Goal: Task Accomplishment & Management: Use online tool/utility

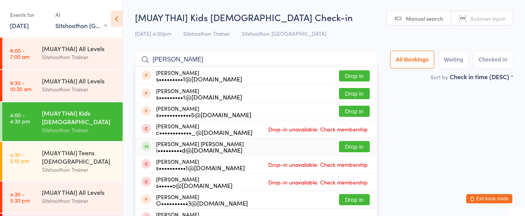
select select "2"
type input "sonny"
click at [352, 147] on button "Drop in" at bounding box center [354, 146] width 31 height 11
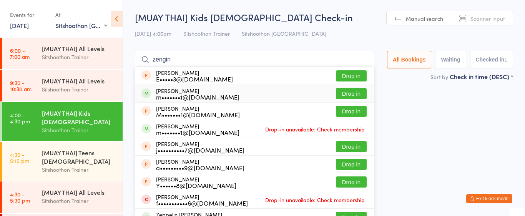
type input "zengin"
click at [357, 95] on button "Drop in" at bounding box center [351, 93] width 31 height 11
type input "zengin"
click at [352, 111] on button "Drop in" at bounding box center [351, 111] width 31 height 11
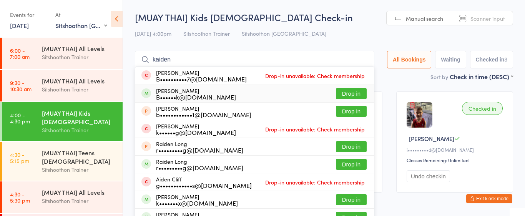
type input "kaiden"
click at [346, 95] on button "Drop in" at bounding box center [351, 93] width 31 height 11
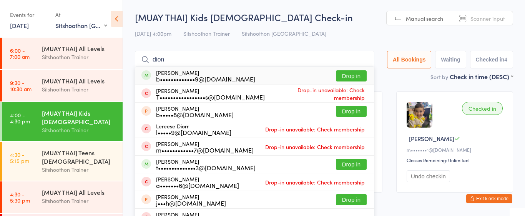
type input "dion"
click at [347, 77] on button "Drop in" at bounding box center [351, 75] width 31 height 11
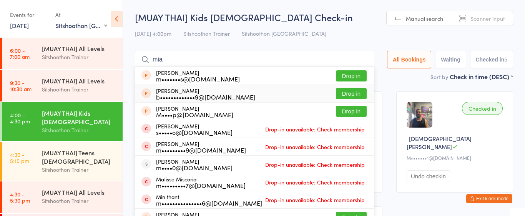
type input "mia"
click at [355, 94] on button "Drop in" at bounding box center [351, 93] width 31 height 11
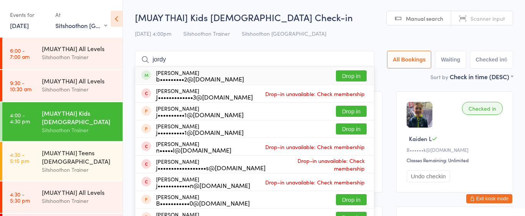
type input "jordy"
click at [359, 76] on button "Drop in" at bounding box center [351, 75] width 31 height 11
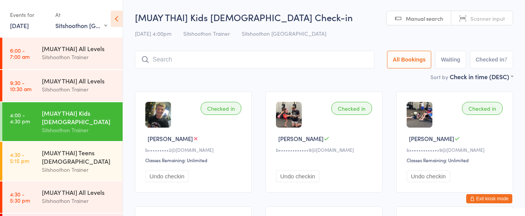
click at [172, 177] on button "Undo checkin" at bounding box center [166, 176] width 43 height 12
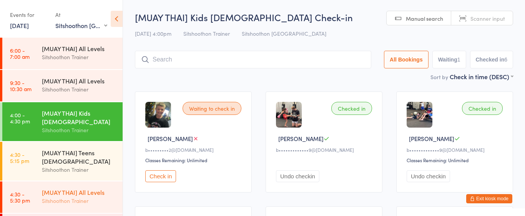
click at [94, 189] on div "[MUAY THAI] All Levels" at bounding box center [79, 192] width 74 height 8
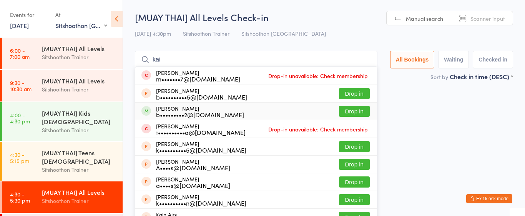
type input "kai"
click at [341, 114] on button "Drop in" at bounding box center [354, 111] width 31 height 11
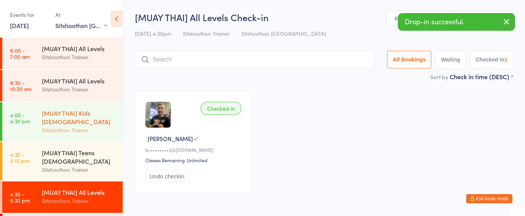
click at [91, 106] on div "[MUAY THAI] Kids [DEMOGRAPHIC_DATA] Sitshoothon Trainer" at bounding box center [82, 121] width 81 height 39
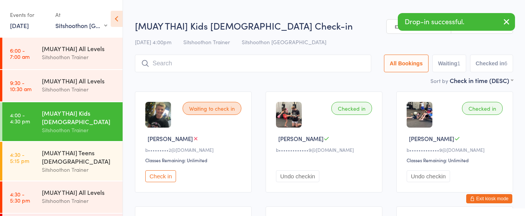
click at [155, 176] on button "Check in" at bounding box center [160, 176] width 31 height 12
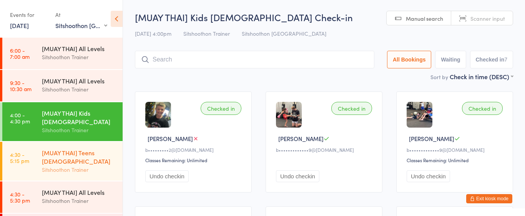
click at [85, 160] on div "[MUAY THAI] Teens 8 - 14yrs Old" at bounding box center [79, 156] width 74 height 17
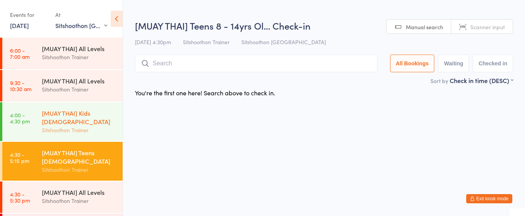
click at [81, 120] on div "[MUAY THAI] Kids [DEMOGRAPHIC_DATA]" at bounding box center [79, 117] width 74 height 17
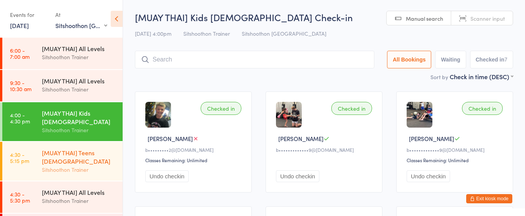
click at [74, 170] on div "Sitshoothon Trainer" at bounding box center [79, 169] width 74 height 9
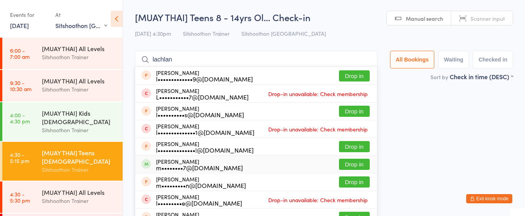
type input "lachlan"
click at [160, 167] on div "m••••••••7@[DOMAIN_NAME]" at bounding box center [199, 168] width 87 height 6
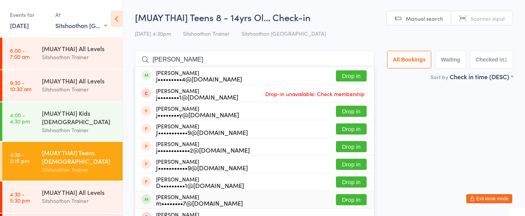
type input "jake"
click at [164, 200] on div "m••••••••7@[DOMAIN_NAME]" at bounding box center [199, 203] width 87 height 6
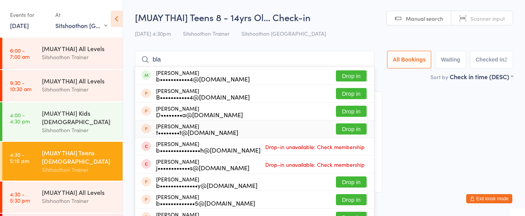
type input "bla"
click at [346, 133] on button "Drop in" at bounding box center [351, 128] width 31 height 11
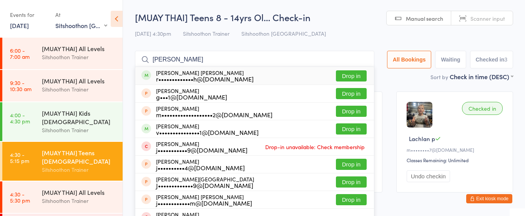
type input "jackson"
click at [343, 77] on button "Drop in" at bounding box center [351, 75] width 31 height 11
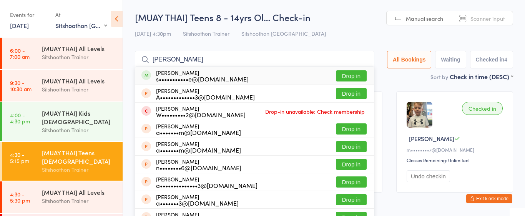
type input "alistair"
click at [345, 76] on button "Drop in" at bounding box center [351, 75] width 31 height 11
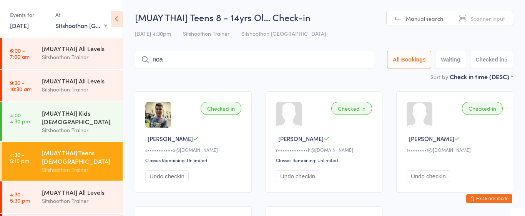
type input "noah"
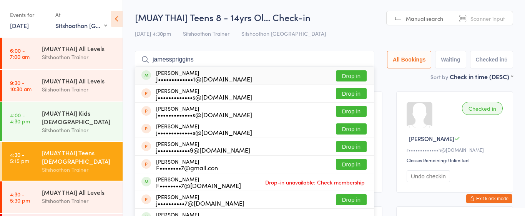
type input "jamesspriggins"
click at [346, 78] on button "Drop in" at bounding box center [351, 75] width 31 height 11
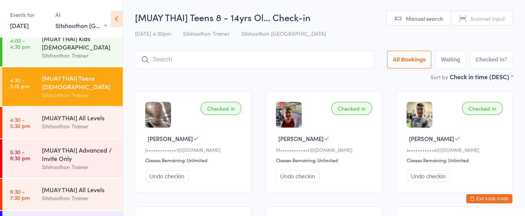
scroll to position [74, 0]
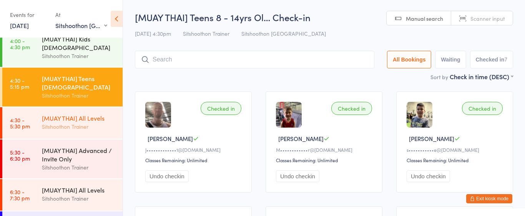
click at [85, 127] on div "Sitshoothon Trainer" at bounding box center [79, 126] width 74 height 9
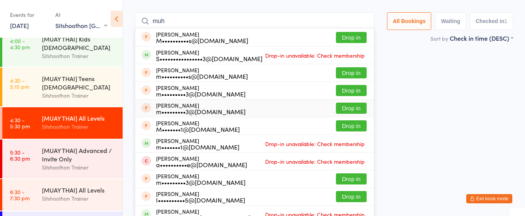
scroll to position [40, 0]
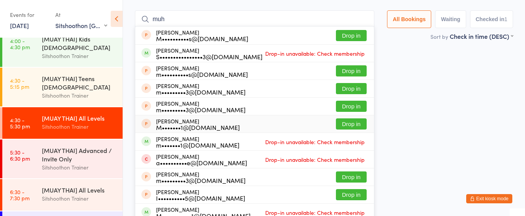
type input "muh"
click at [421, 117] on div "Checked in kai m b•••••••••2@yahoo.com.au Classes Remaining: Unlimited Undo che…" at bounding box center [324, 101] width 392 height 115
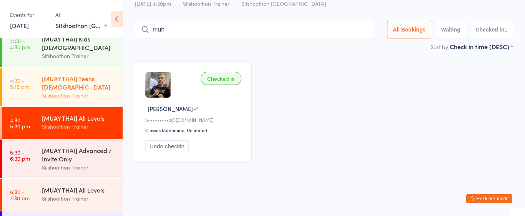
click at [86, 86] on div "[MUAY THAI] Teens [DEMOGRAPHIC_DATA]" at bounding box center [79, 82] width 74 height 17
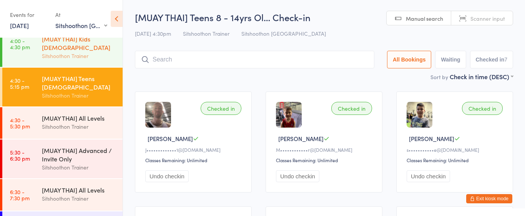
click at [89, 62] on div "[MUAY THAI] Kids 4 - 7yrs Old Sitshoothon Trainer" at bounding box center [82, 47] width 81 height 39
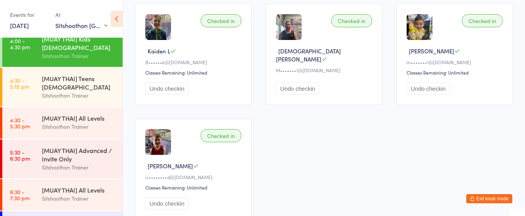
scroll to position [202, 0]
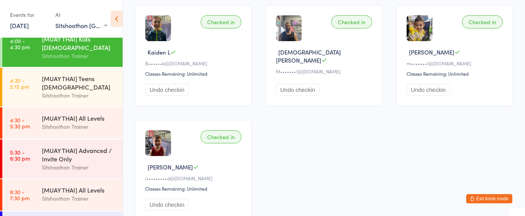
click at [498, 199] on button "Exit kiosk mode" at bounding box center [490, 198] width 46 height 9
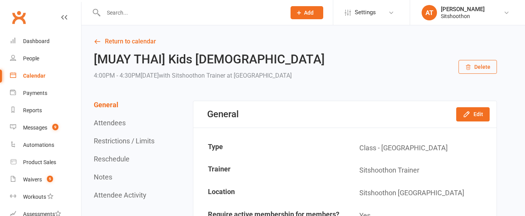
click at [220, 7] on input "text" at bounding box center [191, 12] width 180 height 11
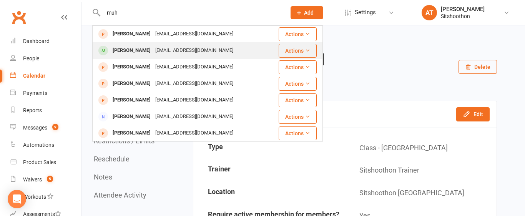
type input "muh"
click at [176, 48] on div "mzengin91@gmail.com" at bounding box center [194, 50] width 83 height 11
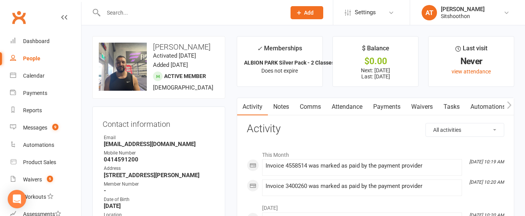
click at [383, 104] on link "Payments" at bounding box center [387, 107] width 38 height 18
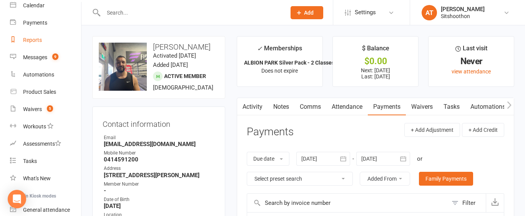
scroll to position [137, 0]
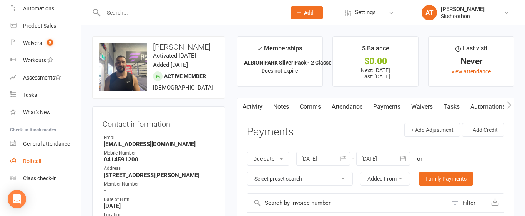
click at [44, 164] on link "Roll call" at bounding box center [45, 161] width 71 height 17
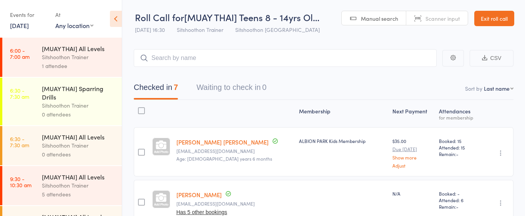
scroll to position [73, 0]
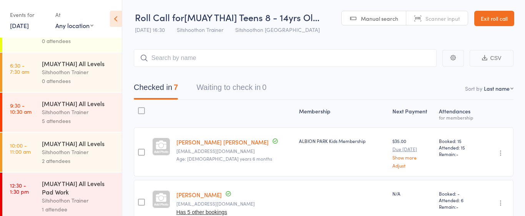
click at [479, 19] on link "Exit roll call" at bounding box center [495, 18] width 40 height 15
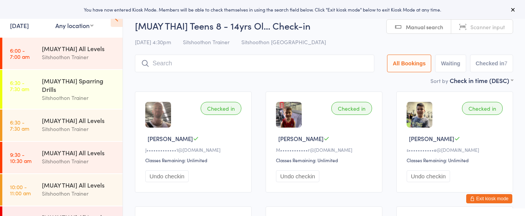
click at [89, 27] on select "Any location ST Martial Arts Arncliffe [GEOGRAPHIC_DATA] [GEOGRAPHIC_DATA]" at bounding box center [74, 25] width 38 height 8
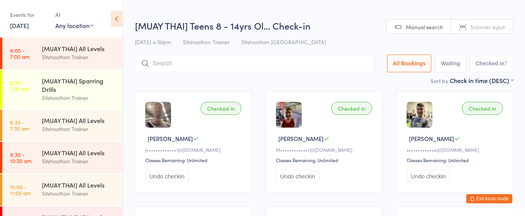
select select "2"
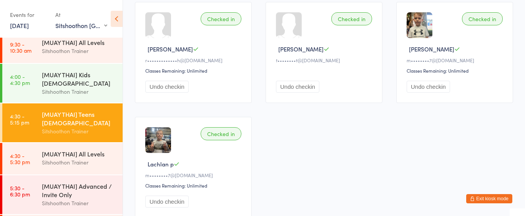
scroll to position [205, 0]
click at [78, 167] on div "[MUAY THAI] All Levels Sitshoothon Trainer" at bounding box center [82, 158] width 81 height 30
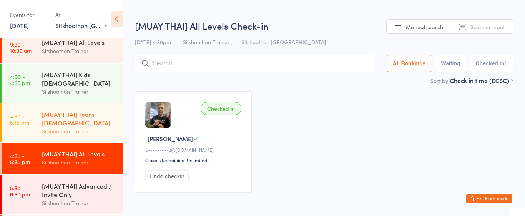
click at [88, 136] on div "[MUAY THAI] Teens 8 - 14yrs Old Sitshoothon Trainer" at bounding box center [82, 122] width 81 height 39
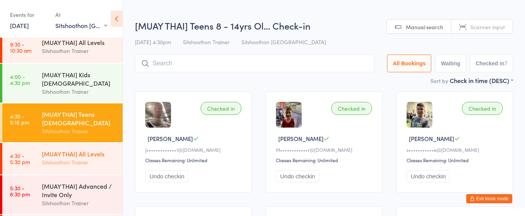
click at [112, 155] on div "[MUAY THAI] All Levels" at bounding box center [79, 154] width 74 height 8
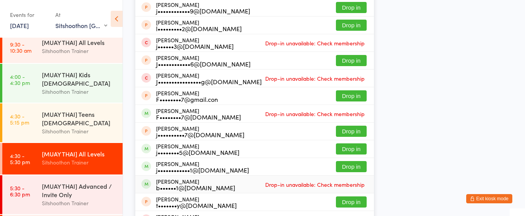
scroll to position [88, 0]
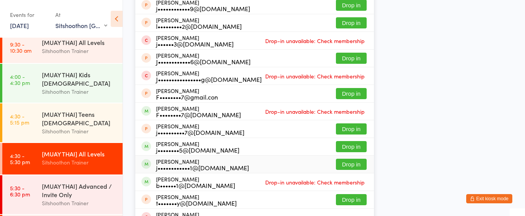
type input "james s"
click at [176, 162] on div "James Jiang j••••••••••••1@gmail.com" at bounding box center [202, 164] width 93 height 12
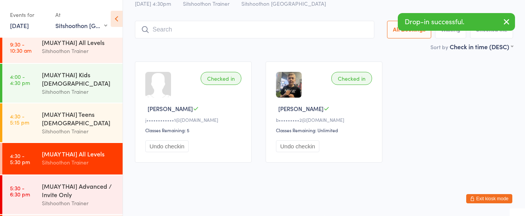
click at [170, 149] on button "Undo checkin" at bounding box center [166, 146] width 43 height 12
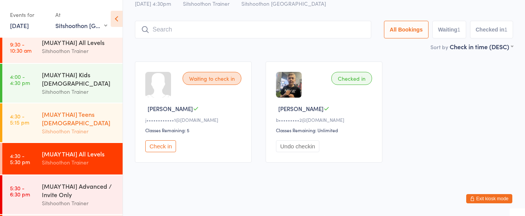
click at [50, 137] on div "[MUAY THAI] Teens 8 - 14yrs Old Sitshoothon Trainer" at bounding box center [82, 122] width 81 height 39
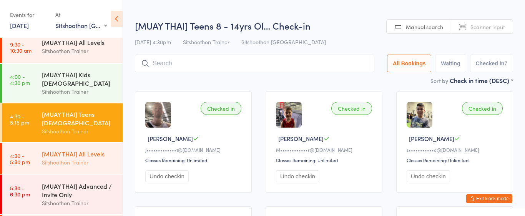
click at [95, 154] on div "[MUAY THAI] All Levels" at bounding box center [79, 154] width 74 height 8
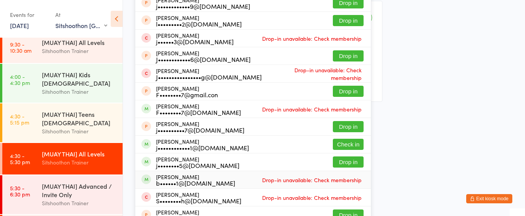
scroll to position [117, 0]
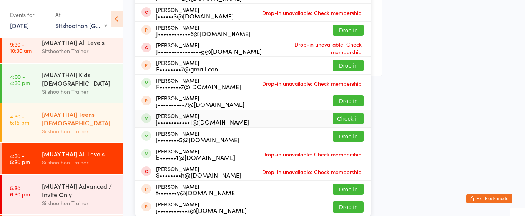
type input "james s"
click at [100, 124] on div "[MUAY THAI] Teens [DEMOGRAPHIC_DATA]" at bounding box center [79, 118] width 74 height 17
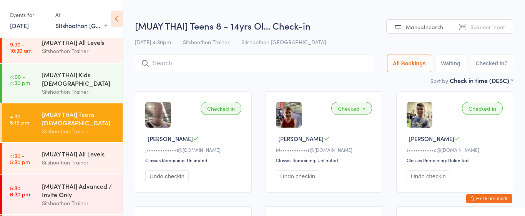
click at [160, 139] on span "[PERSON_NAME]" at bounding box center [170, 139] width 45 height 8
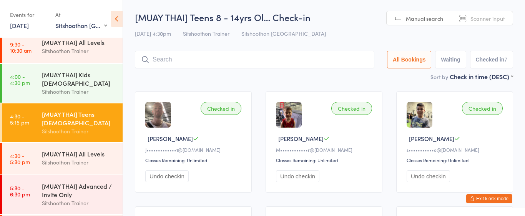
click at [157, 116] on img at bounding box center [158, 115] width 26 height 26
click at [192, 161] on div "Classes Remaining: Unlimited" at bounding box center [194, 160] width 98 height 7
click at [487, 197] on button "Exit kiosk mode" at bounding box center [490, 198] width 46 height 9
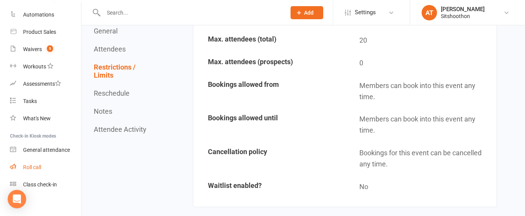
scroll to position [137, 0]
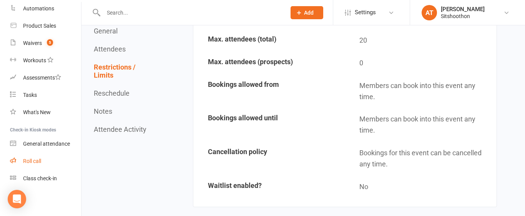
click at [38, 157] on link "Roll call" at bounding box center [45, 161] width 71 height 17
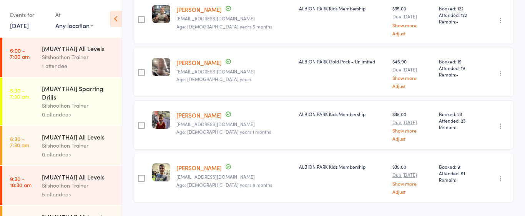
scroll to position [306, 0]
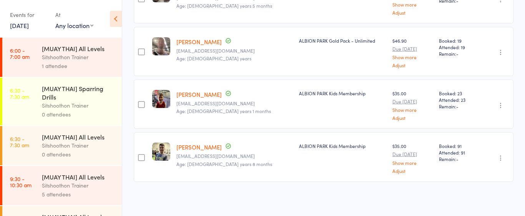
drag, startPoint x: 175, startPoint y: 41, endPoint x: 221, endPoint y: 44, distance: 46.3
click at [221, 44] on div "James Spriggins Jamesspriggins1@gmail.com Age: 27 years" at bounding box center [234, 51] width 123 height 49
drag, startPoint x: 223, startPoint y: 42, endPoint x: 178, endPoint y: 42, distance: 44.2
click at [178, 42] on div "James Spriggins Jamesspriggins1@gmail.com Age: 27 years" at bounding box center [234, 51] width 123 height 49
copy div "[PERSON_NAME]"
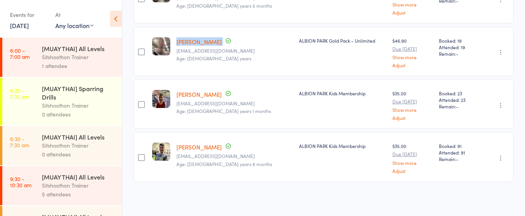
scroll to position [0, 0]
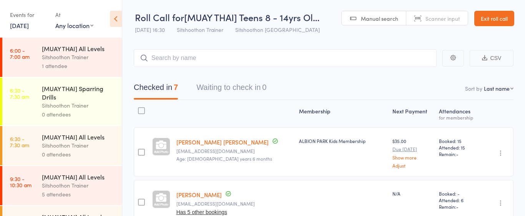
click at [475, 24] on link "Exit roll call" at bounding box center [495, 18] width 40 height 15
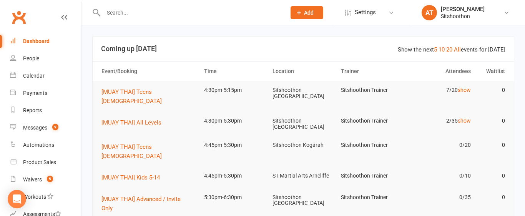
scroll to position [137, 0]
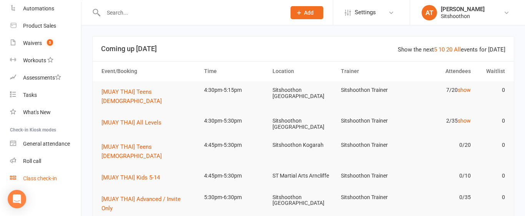
click at [33, 175] on div "Class check-in" at bounding box center [40, 178] width 34 height 6
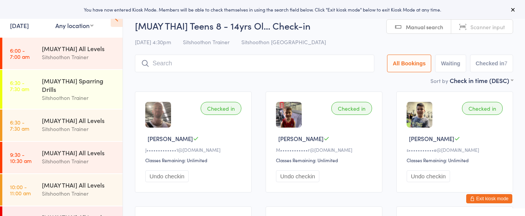
click at [87, 27] on select "Any location ST Martial Arts Arncliffe [GEOGRAPHIC_DATA] [GEOGRAPHIC_DATA]" at bounding box center [74, 25] width 38 height 8
select select "2"
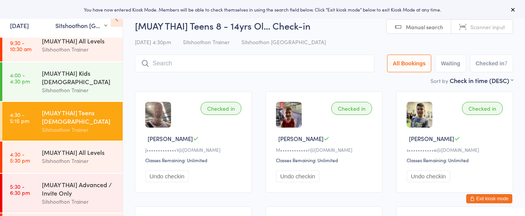
scroll to position [64, 0]
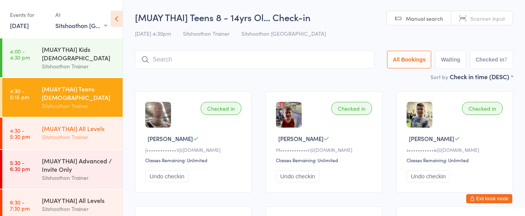
click at [84, 140] on div "Sitshoothon Trainer" at bounding box center [79, 137] width 74 height 9
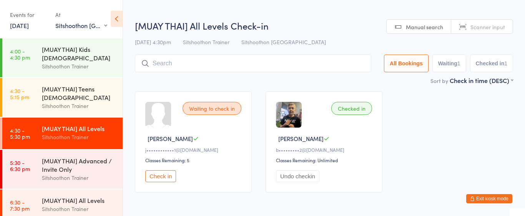
paste input "[PERSON_NAME]"
type input "[PERSON_NAME]"
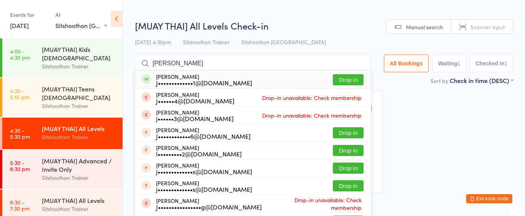
click at [351, 80] on button "Drop in" at bounding box center [348, 79] width 31 height 11
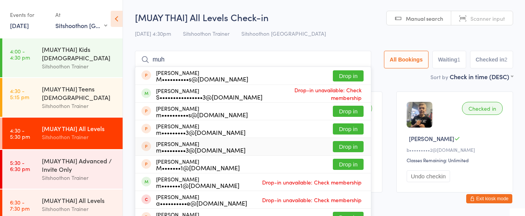
scroll to position [46, 0]
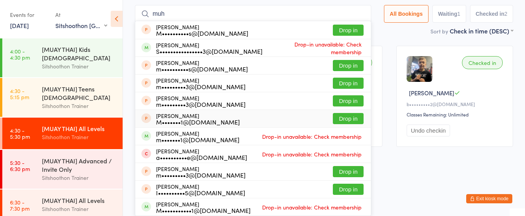
type input "muh"
click at [344, 120] on button "Drop in" at bounding box center [348, 118] width 31 height 11
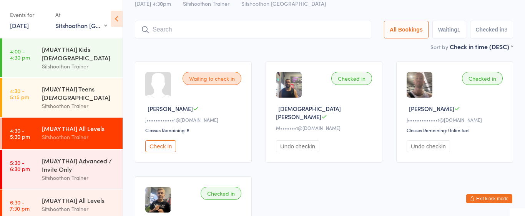
click at [492, 201] on button "Exit kiosk mode" at bounding box center [490, 198] width 46 height 9
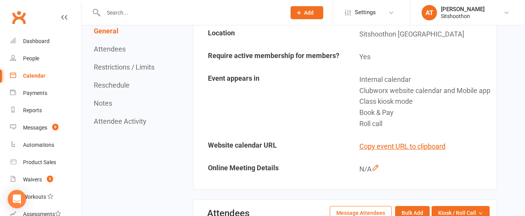
scroll to position [137, 0]
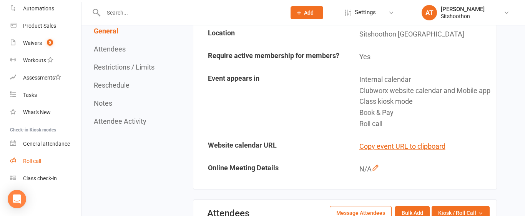
click at [32, 159] on div "Roll call" at bounding box center [32, 161] width 18 height 6
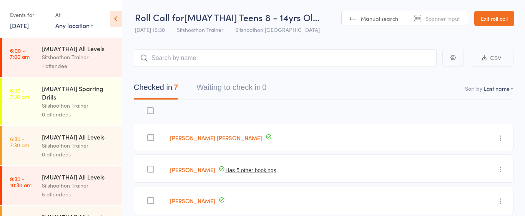
click at [70, 24] on select "Any location ST Martial Arts Arncliffe [GEOGRAPHIC_DATA] [GEOGRAPHIC_DATA]" at bounding box center [74, 25] width 38 height 8
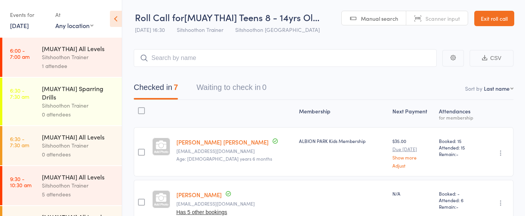
select select "2"
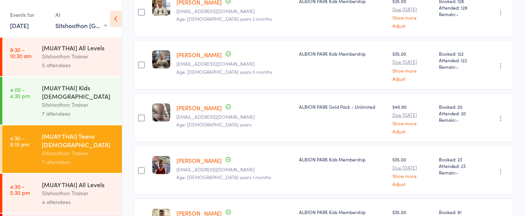
scroll to position [232, 0]
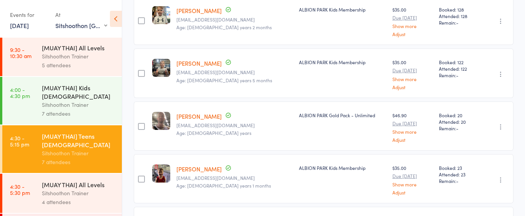
click at [100, 195] on div "Sitshoothon Trainer" at bounding box center [78, 193] width 73 height 9
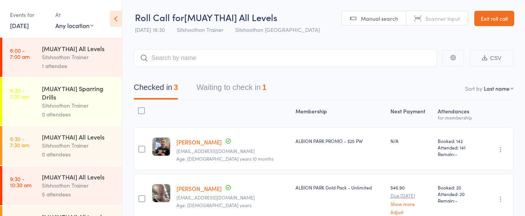
click at [249, 86] on button "Waiting to check in 1" at bounding box center [232, 89] width 70 height 20
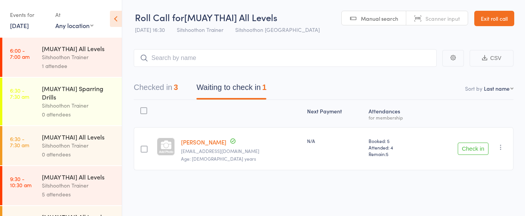
click at [501, 146] on icon "button" at bounding box center [501, 147] width 8 height 8
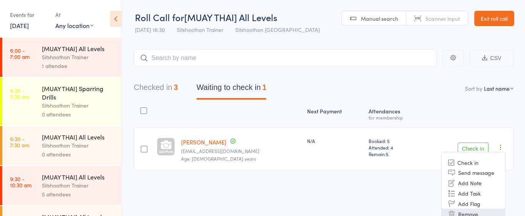
click at [472, 215] on li "Remove" at bounding box center [473, 214] width 63 height 10
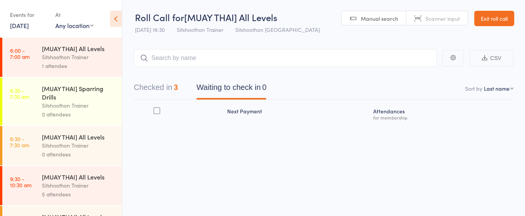
click at [492, 17] on link "Exit roll call" at bounding box center [495, 18] width 40 height 15
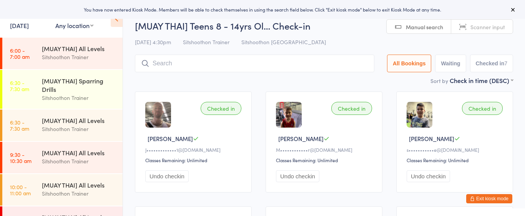
click at [70, 27] on select "Any location ST Martial Arts Arncliffe [GEOGRAPHIC_DATA] [GEOGRAPHIC_DATA]" at bounding box center [74, 25] width 38 height 8
select select "2"
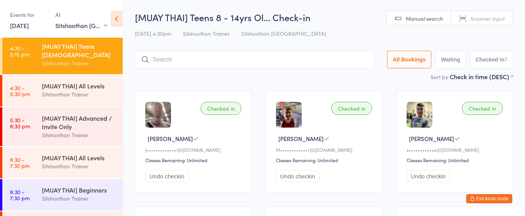
scroll to position [106, 0]
click at [88, 88] on div "[MUAY THAI] All Levels" at bounding box center [79, 86] width 74 height 8
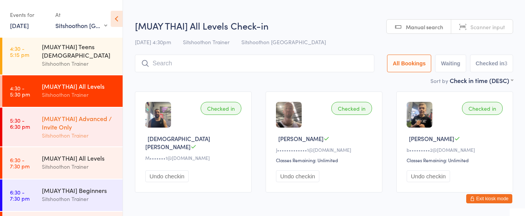
click at [93, 121] on div "[MUAY THAI] Advanced / Invite Only" at bounding box center [79, 122] width 74 height 17
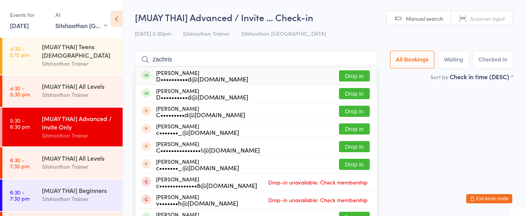
type input "zachris"
click at [351, 75] on button "Drop in" at bounding box center [354, 75] width 31 height 11
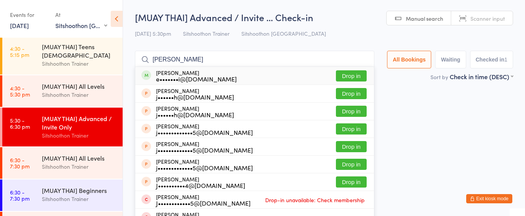
type input "jai n"
click at [355, 78] on button "Drop in" at bounding box center [351, 75] width 31 height 11
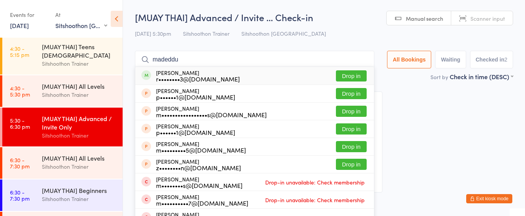
type input "madeddu"
click at [348, 75] on button "Drop in" at bounding box center [351, 75] width 31 height 11
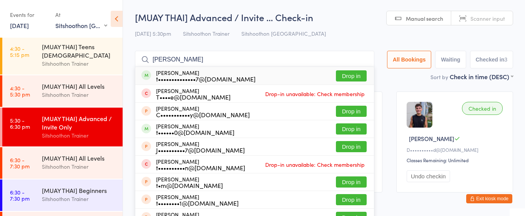
type input "tim mc"
click at [282, 78] on div "Tim Mcnamara t••••••••••••••7@hotmail.com Drop in" at bounding box center [254, 76] width 239 height 18
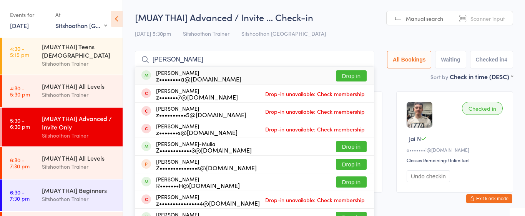
type input "zachary massa"
click at [347, 80] on button "Drop in" at bounding box center [351, 75] width 31 height 11
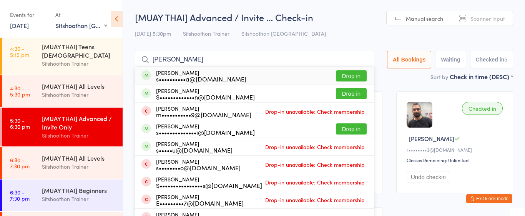
type input "sebastian mass"
click at [345, 74] on button "Drop in" at bounding box center [351, 75] width 31 height 11
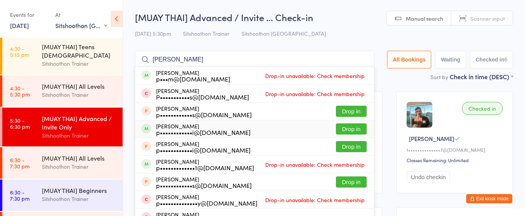
type input "phillip"
click at [338, 128] on button "Drop in" at bounding box center [351, 128] width 31 height 11
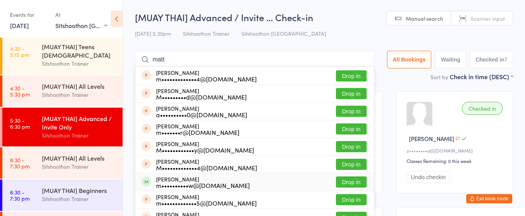
type input "matt"
click at [350, 180] on button "Drop in" at bounding box center [351, 182] width 31 height 11
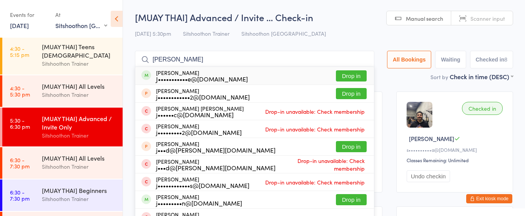
type input "jarvis"
click at [361, 74] on button "Drop in" at bounding box center [351, 75] width 31 height 11
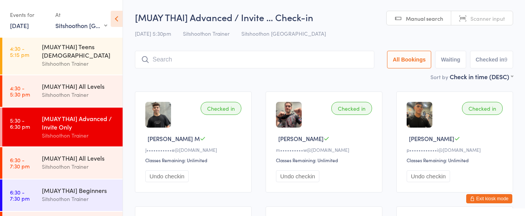
click at [272, 56] on input "search" at bounding box center [255, 60] width 240 height 18
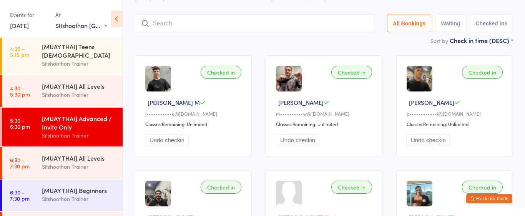
scroll to position [51, 0]
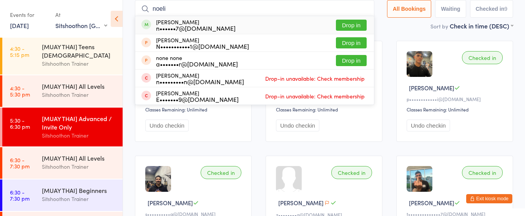
type input "noeli"
click at [354, 28] on button "Drop in" at bounding box center [351, 25] width 31 height 11
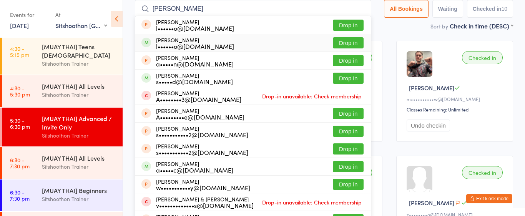
type input "alana ev"
click at [340, 44] on button "Drop in" at bounding box center [348, 42] width 31 height 11
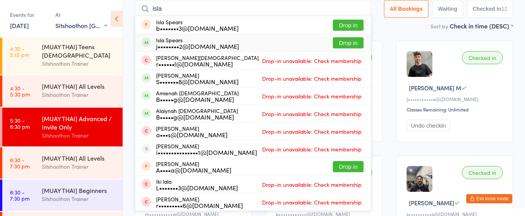
type input "isla"
click at [343, 43] on button "Drop in" at bounding box center [348, 42] width 31 height 11
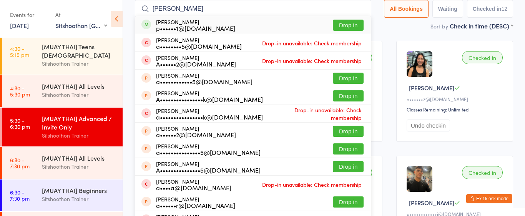
type input "andrew prenzel"
click at [349, 23] on button "Drop in" at bounding box center [348, 25] width 31 height 11
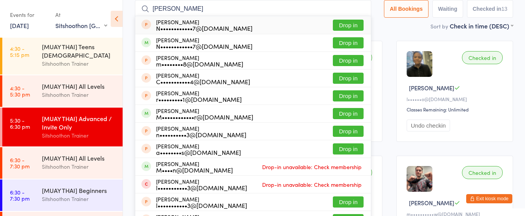
type input "noah demm"
click at [342, 22] on button "Drop in" at bounding box center [348, 25] width 31 height 11
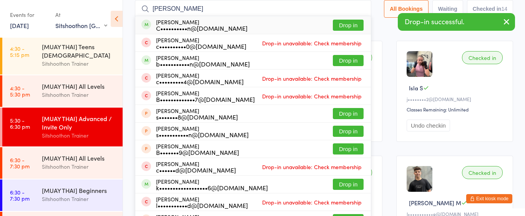
type input "curtis"
click at [340, 22] on button "Drop in" at bounding box center [348, 25] width 31 height 11
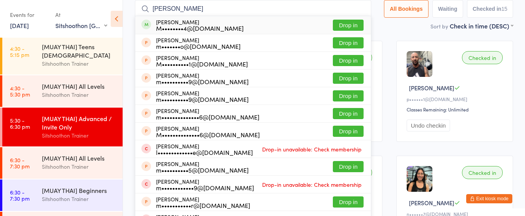
type input "matthew roe"
click at [339, 22] on button "Drop in" at bounding box center [348, 25] width 31 height 11
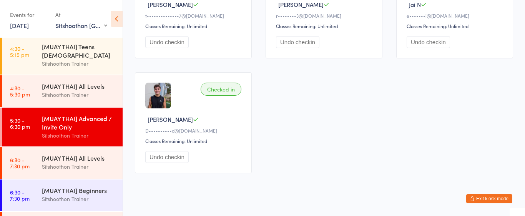
scroll to position [595, 0]
click at [96, 163] on div "Sitshoothon Trainer" at bounding box center [79, 166] width 74 height 9
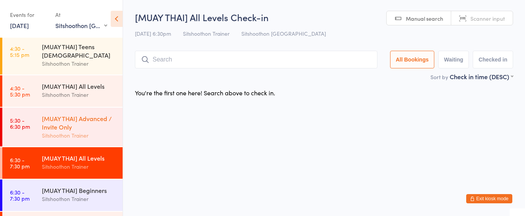
click at [88, 138] on div "Sitshoothon Trainer" at bounding box center [79, 135] width 74 height 9
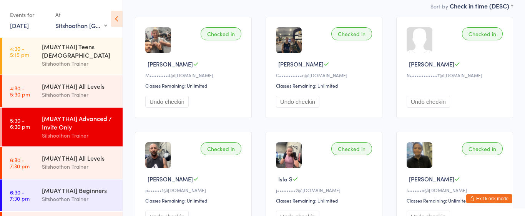
scroll to position [86, 0]
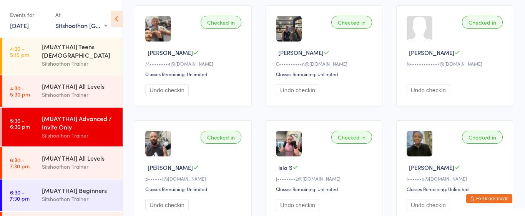
click at [415, 54] on span "[PERSON_NAME]" at bounding box center [431, 52] width 45 height 8
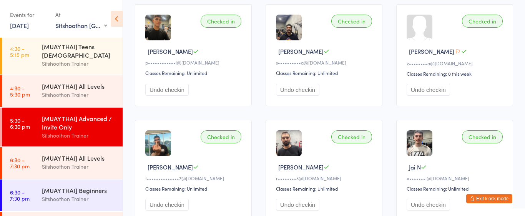
scroll to position [434, 0]
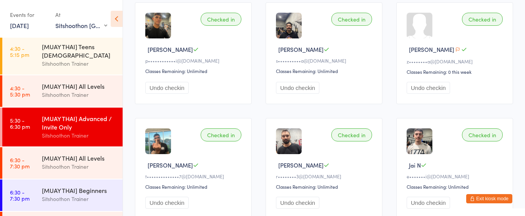
click at [455, 52] on button "button" at bounding box center [458, 50] width 7 height 8
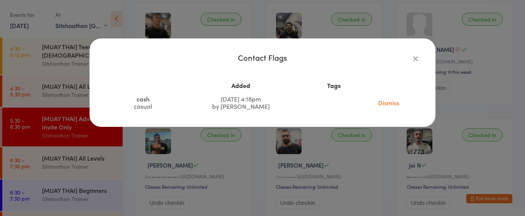
click at [416, 59] on icon "button" at bounding box center [416, 58] width 8 height 8
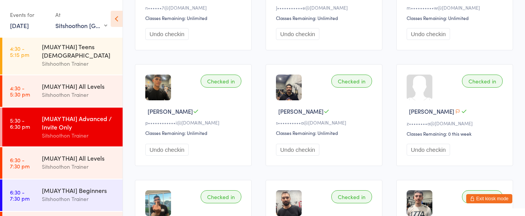
scroll to position [372, 0]
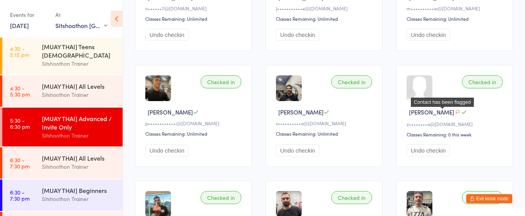
click at [456, 110] on icon "button" at bounding box center [458, 112] width 5 height 5
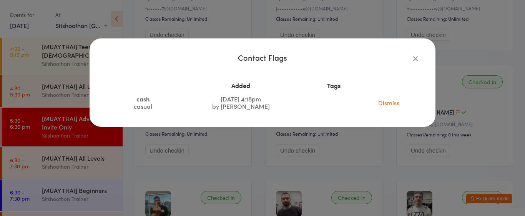
click at [392, 103] on link "Dismiss" at bounding box center [388, 102] width 21 height 8
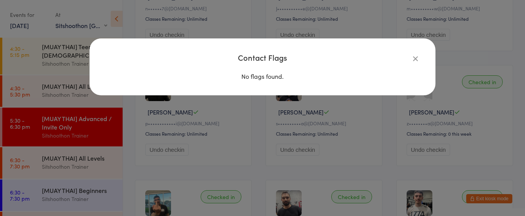
click at [417, 60] on icon "button" at bounding box center [416, 58] width 8 height 8
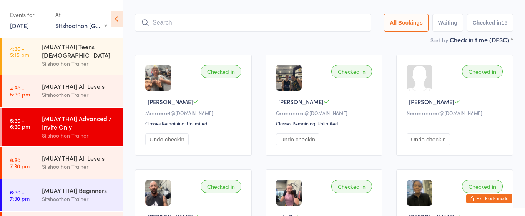
scroll to position [38, 0]
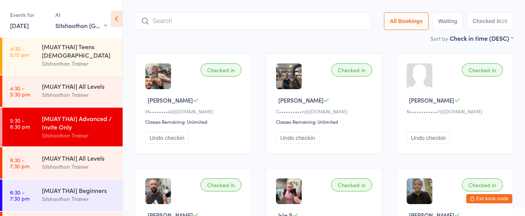
click at [501, 199] on button "Exit kiosk mode" at bounding box center [490, 198] width 46 height 9
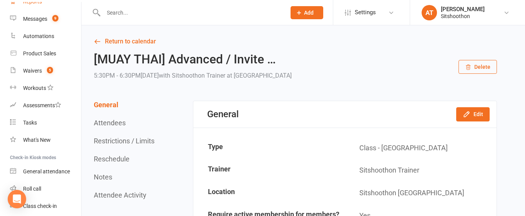
scroll to position [137, 0]
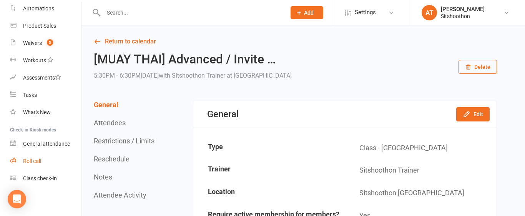
click at [33, 162] on div "Roll call" at bounding box center [32, 161] width 18 height 6
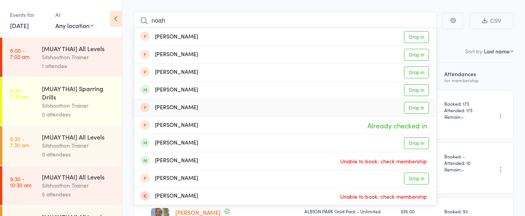
scroll to position [38, 0]
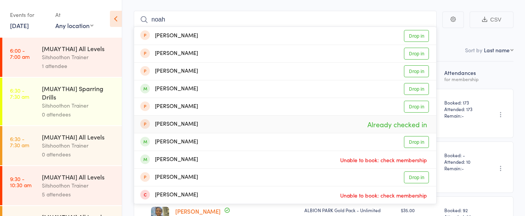
type input "noah"
click at [390, 127] on span "Already checked in" at bounding box center [397, 124] width 63 height 13
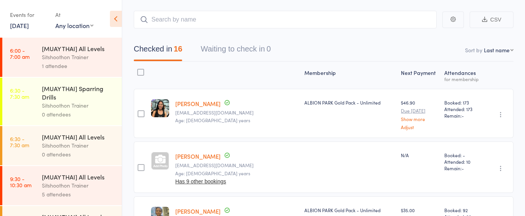
click at [204, 156] on link "[PERSON_NAME]" at bounding box center [197, 156] width 45 height 8
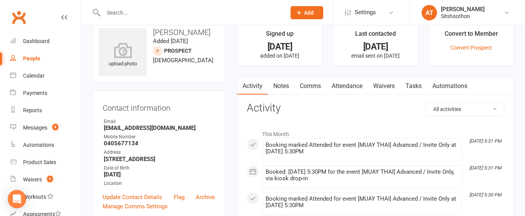
scroll to position [14, 0]
click at [200, 12] on input "text" at bounding box center [191, 12] width 180 height 11
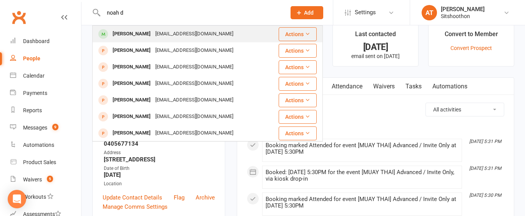
type input "noah d"
click at [196, 30] on div "[EMAIL_ADDRESS][DOMAIN_NAME]" at bounding box center [194, 33] width 83 height 11
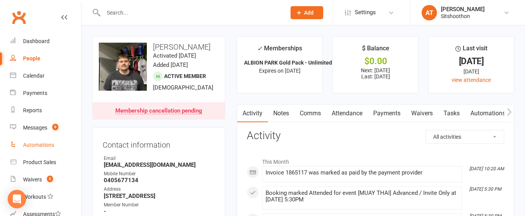
scroll to position [137, 0]
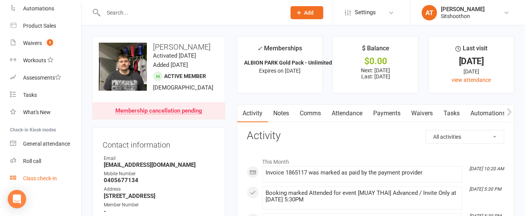
click at [41, 181] on div "Class check-in" at bounding box center [40, 178] width 34 height 6
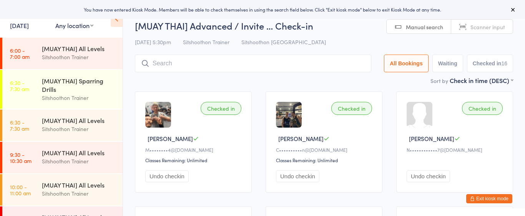
click at [76, 28] on select "Any location ST Martial Arts Arncliffe [GEOGRAPHIC_DATA] [GEOGRAPHIC_DATA]" at bounding box center [74, 25] width 38 height 8
select select "2"
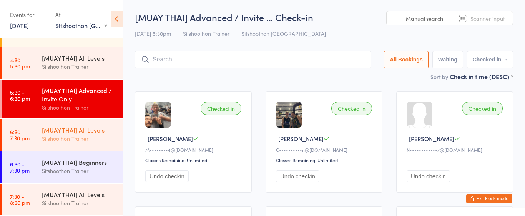
scroll to position [133, 0]
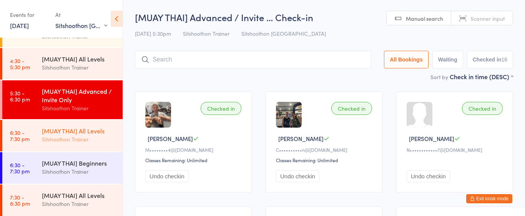
click at [65, 138] on div "Sitshoothon Trainer" at bounding box center [79, 139] width 74 height 9
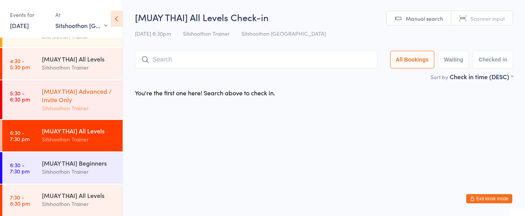
click at [100, 110] on div "Sitshoothon Trainer" at bounding box center [79, 108] width 74 height 9
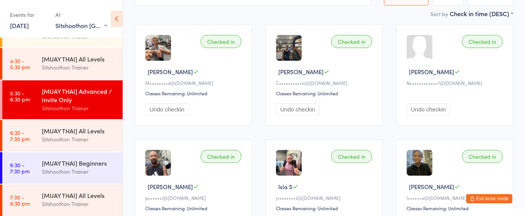
scroll to position [67, 0]
click at [109, 66] on div "Sitshoothon Trainer" at bounding box center [79, 67] width 74 height 9
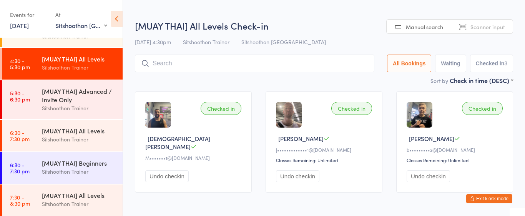
scroll to position [30, 0]
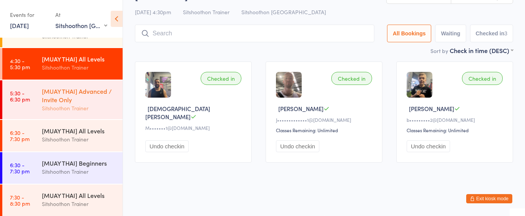
click at [79, 108] on div "Sitshoothon Trainer" at bounding box center [79, 108] width 74 height 9
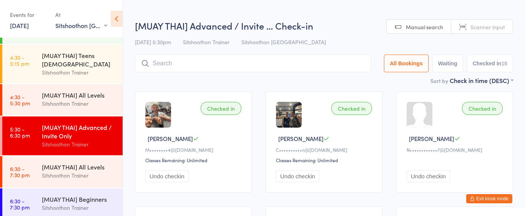
scroll to position [79, 0]
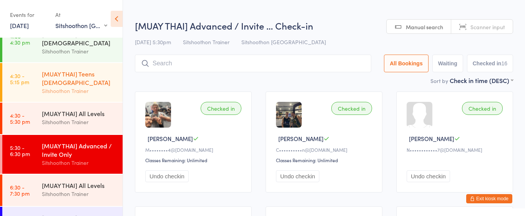
click at [78, 95] on div "[MUAY THAI] Teens [DEMOGRAPHIC_DATA] Sitshoothon Trainer" at bounding box center [82, 82] width 81 height 39
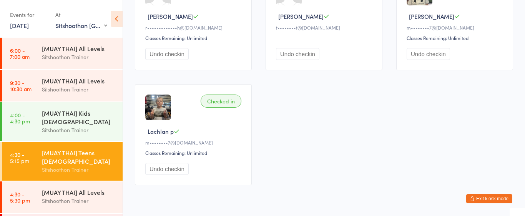
click at [92, 90] on div "Sitshoothon Trainer" at bounding box center [79, 89] width 74 height 9
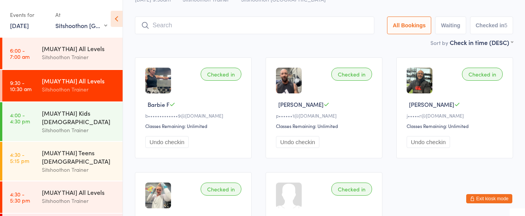
scroll to position [35, 0]
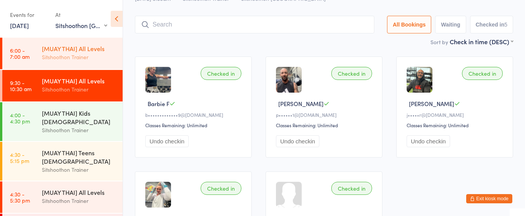
click at [92, 54] on div "Sitshoothon Trainer" at bounding box center [79, 57] width 74 height 9
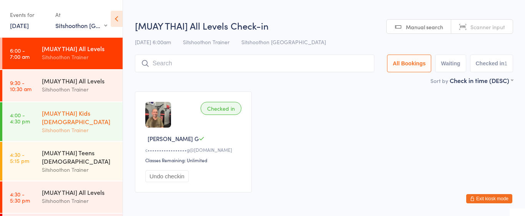
click at [99, 137] on div "[MUAY THAI] Kids [DEMOGRAPHIC_DATA] Sitshoothon Trainer" at bounding box center [82, 121] width 81 height 39
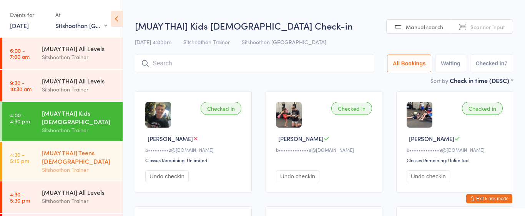
click at [96, 151] on div "[MUAY THAI] Teens [DEMOGRAPHIC_DATA]" at bounding box center [79, 156] width 74 height 17
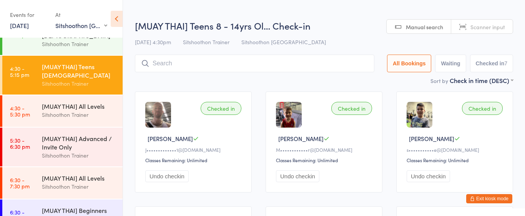
scroll to position [85, 0]
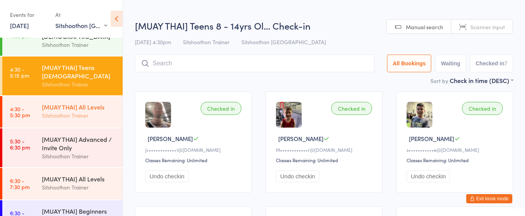
click at [99, 120] on div "[MUAY THAI] All Levels Sitshoothon Trainer" at bounding box center [82, 111] width 81 height 30
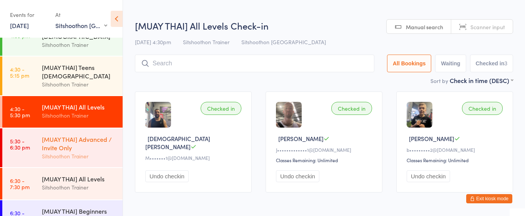
click at [96, 142] on div "[MUAY THAI] Advanced / Invite Only" at bounding box center [79, 143] width 74 height 17
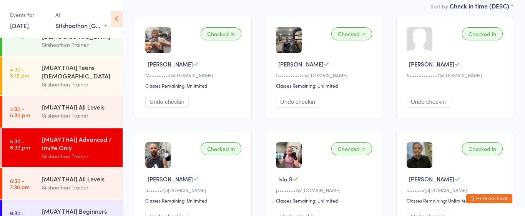
scroll to position [75, 0]
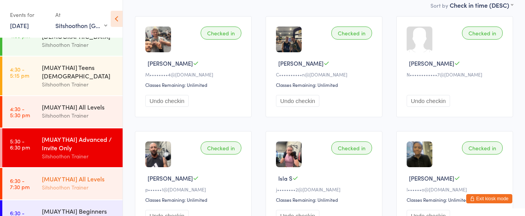
click at [96, 178] on div "[MUAY THAI] All Levels" at bounding box center [79, 179] width 74 height 8
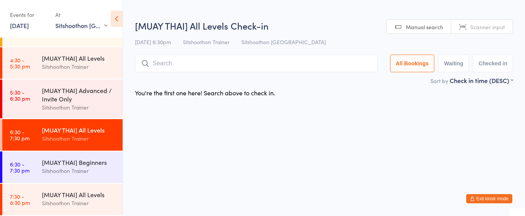
scroll to position [132, 0]
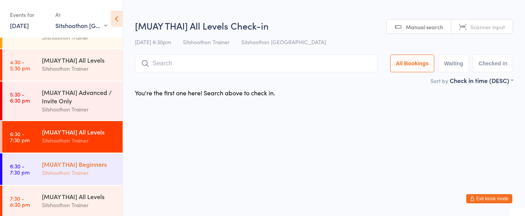
click at [94, 176] on div "Sitshoothon Trainer" at bounding box center [79, 172] width 74 height 9
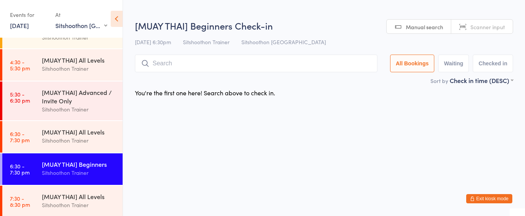
scroll to position [134, 0]
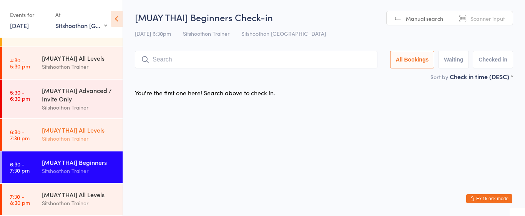
click at [87, 136] on div "Sitshoothon Trainer" at bounding box center [79, 138] width 74 height 9
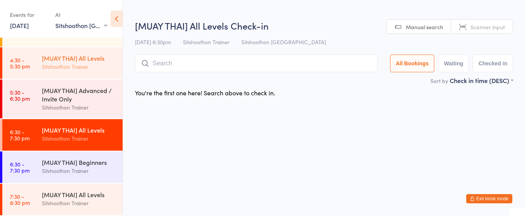
click at [83, 73] on div "[MUAY THAI] All Levels Sitshoothon Trainer" at bounding box center [82, 62] width 81 height 30
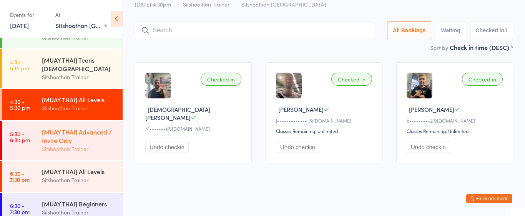
scroll to position [92, 0]
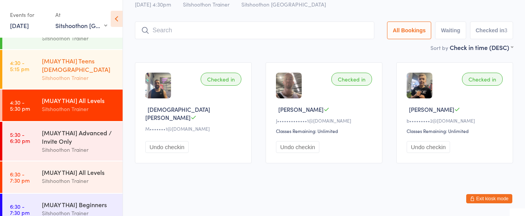
click at [82, 68] on div "[MUAY THAI] Teens [DEMOGRAPHIC_DATA]" at bounding box center [79, 65] width 74 height 17
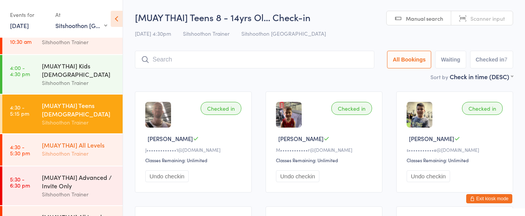
scroll to position [44, 0]
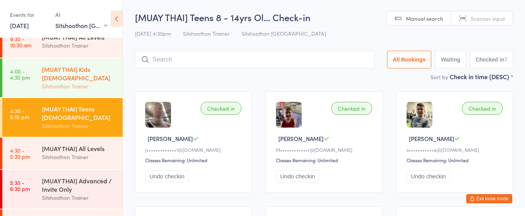
click at [94, 92] on div "[MUAY THAI] Kids 4 - 7yrs Old Sitshoothon Trainer" at bounding box center [82, 77] width 81 height 39
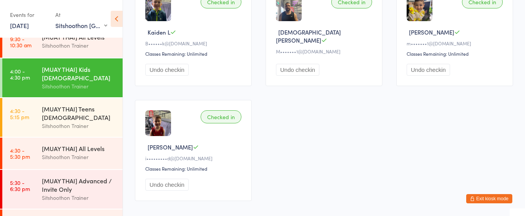
scroll to position [222, 0]
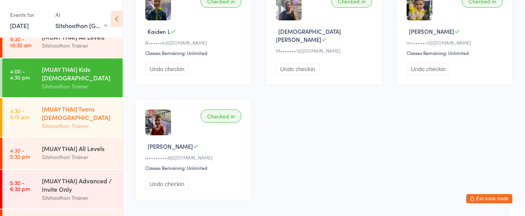
click at [110, 112] on div "[MUAY THAI] Teens [DEMOGRAPHIC_DATA]" at bounding box center [79, 113] width 74 height 17
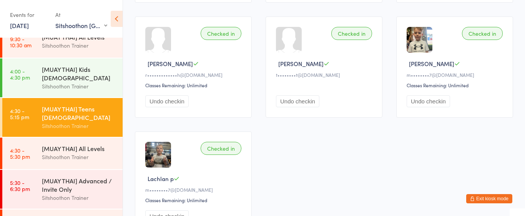
scroll to position [190, 0]
click at [62, 152] on div "[MUAY THAI] All Levels" at bounding box center [79, 148] width 74 height 8
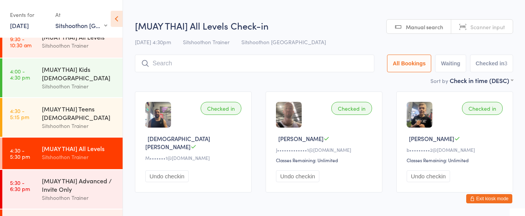
scroll to position [30, 0]
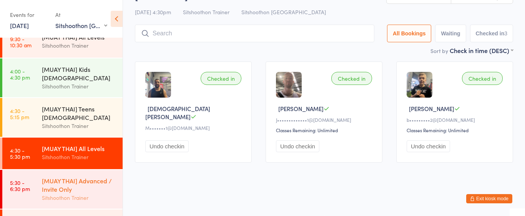
click at [80, 180] on div "[MUAY THAI] Advanced / Invite Only" at bounding box center [79, 185] width 74 height 17
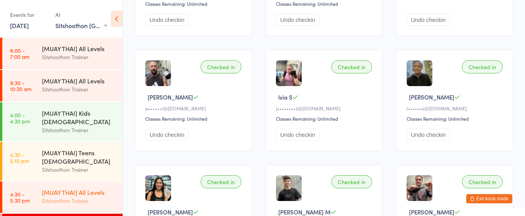
scroll to position [1, 0]
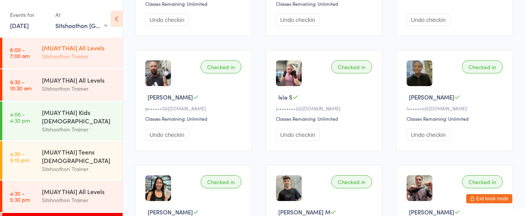
click at [110, 59] on div "Sitshoothon Trainer" at bounding box center [79, 56] width 74 height 9
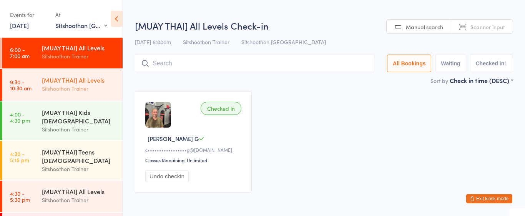
click at [101, 76] on div "[MUAY THAI] All Levels" at bounding box center [79, 80] width 74 height 8
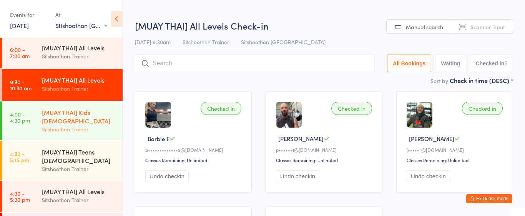
click at [100, 118] on div "[MUAY THAI] Kids [DEMOGRAPHIC_DATA]" at bounding box center [79, 116] width 74 height 17
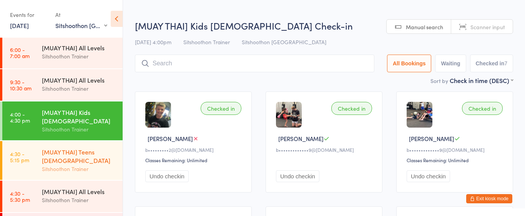
click at [100, 148] on div "[MUAY THAI] Teens [DEMOGRAPHIC_DATA]" at bounding box center [79, 156] width 74 height 17
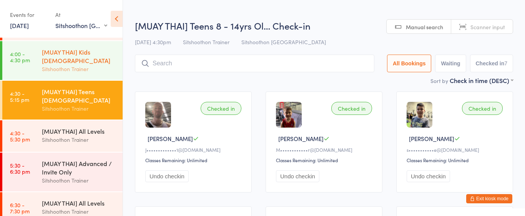
scroll to position [61, 0]
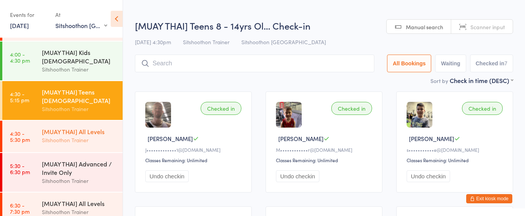
click at [62, 132] on div "[MUAY THAI] All Levels" at bounding box center [79, 131] width 74 height 8
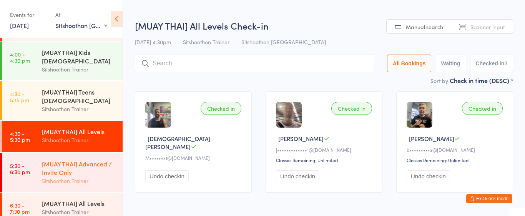
click at [81, 157] on div "[MUAY THAI] Advanced / Invite Only Sitshoothon Trainer" at bounding box center [82, 172] width 81 height 39
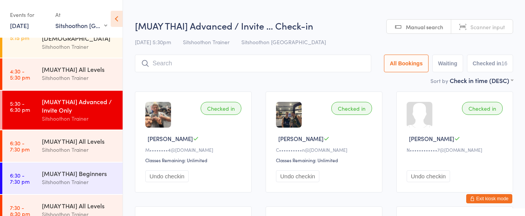
scroll to position [123, 0]
click at [81, 157] on div "[MUAY THAI] All Levels Sitshoothon Trainer" at bounding box center [82, 146] width 81 height 30
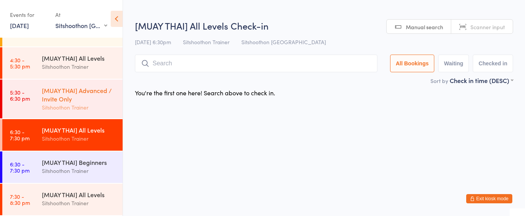
scroll to position [132, 0]
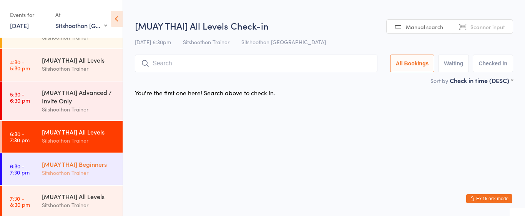
click at [81, 160] on div "[MUAY THAI] Beginners" at bounding box center [79, 164] width 74 height 8
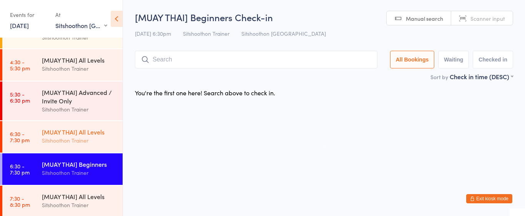
click at [69, 140] on div "Sitshoothon Trainer" at bounding box center [79, 140] width 74 height 9
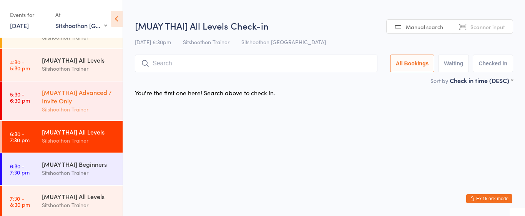
click at [105, 102] on div "[MUAY THAI] Advanced / Invite Only" at bounding box center [79, 96] width 74 height 17
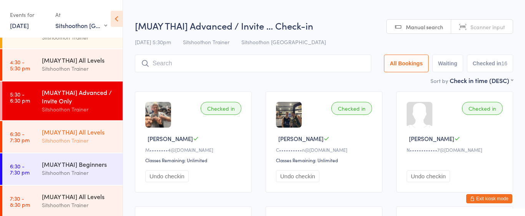
scroll to position [134, 0]
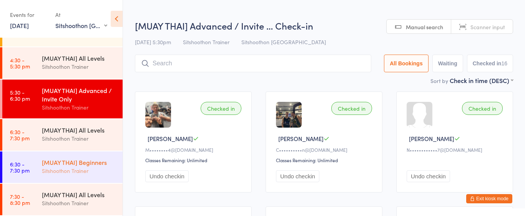
click at [91, 161] on div "[MUAY THAI] Beginners" at bounding box center [79, 162] width 74 height 8
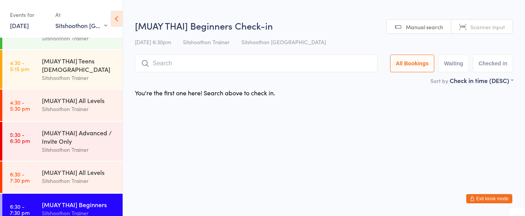
scroll to position [77, 0]
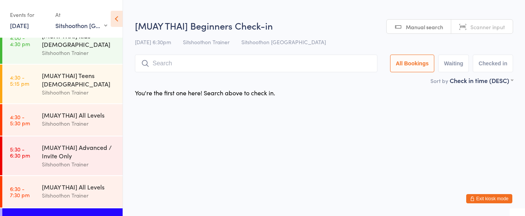
click at [91, 161] on div "Sitshoothon Trainer" at bounding box center [79, 164] width 74 height 9
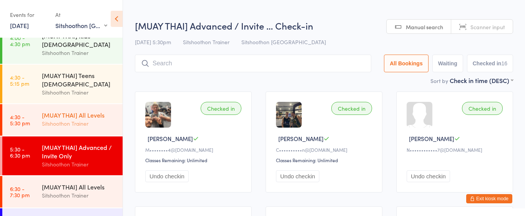
click at [93, 113] on div "[MUAY THAI] All Levels" at bounding box center [79, 115] width 74 height 8
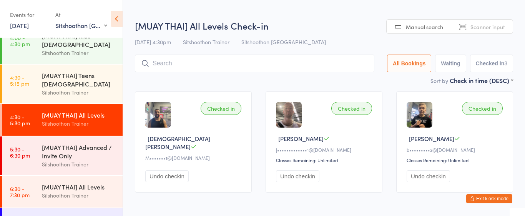
scroll to position [30, 0]
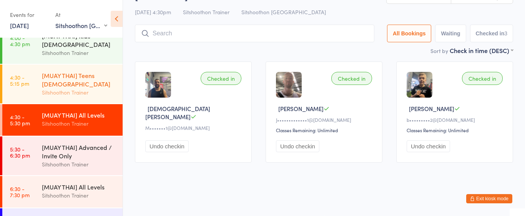
click at [103, 90] on div "Sitshoothon Trainer" at bounding box center [79, 92] width 74 height 9
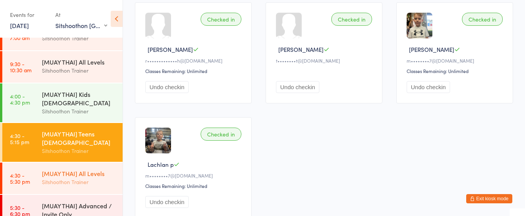
scroll to position [17, 0]
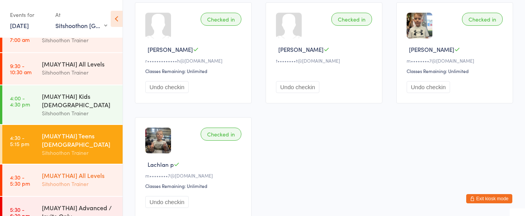
click at [98, 116] on div "Sitshoothon Trainer" at bounding box center [79, 113] width 74 height 9
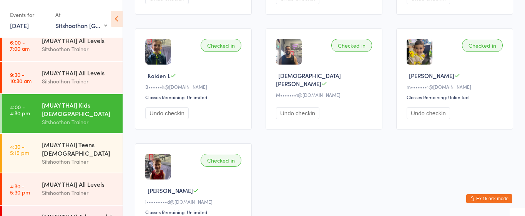
scroll to position [185, 0]
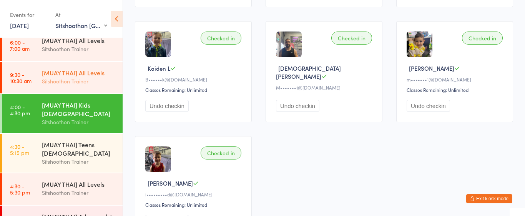
click at [89, 66] on div "[MUAY THAI] All Levels Sitshoothon Trainer" at bounding box center [82, 77] width 81 height 30
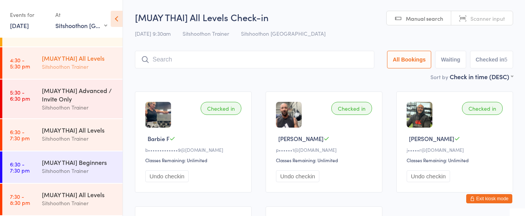
scroll to position [134, 0]
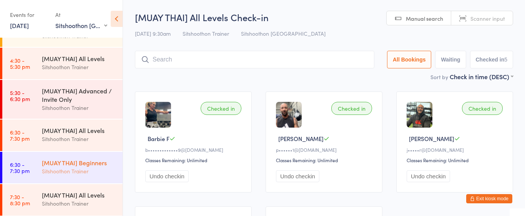
click at [92, 177] on div "[MUAY THAI] Beginners Sitshoothon Trainer" at bounding box center [82, 167] width 81 height 30
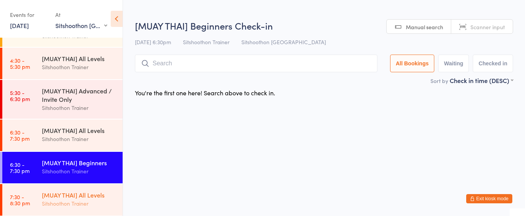
click at [87, 193] on div "[MUAY THAI] All Levels" at bounding box center [79, 195] width 74 height 8
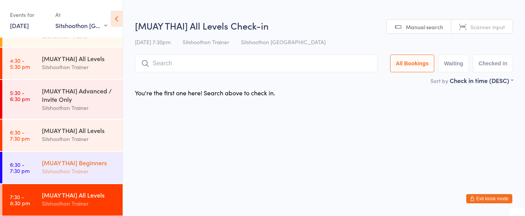
click at [92, 169] on div "Sitshoothon Trainer" at bounding box center [79, 171] width 74 height 9
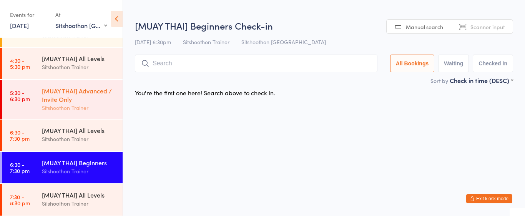
click at [97, 104] on div "Sitshoothon Trainer" at bounding box center [79, 107] width 74 height 9
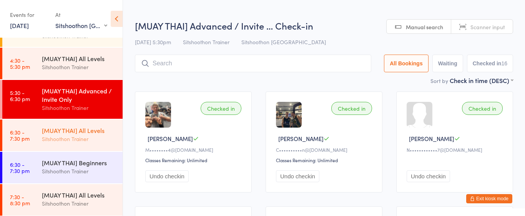
click at [93, 140] on div "Sitshoothon Trainer" at bounding box center [79, 139] width 74 height 9
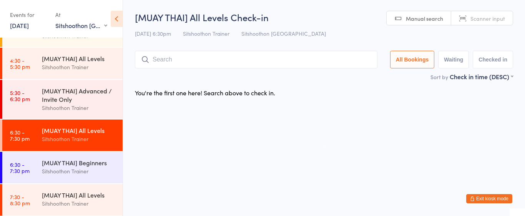
click at [482, 202] on button "Exit kiosk mode" at bounding box center [490, 198] width 46 height 9
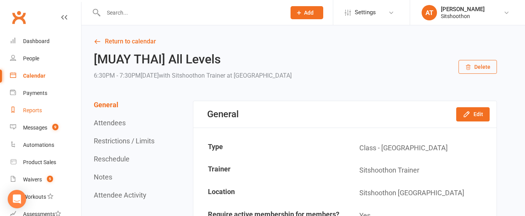
scroll to position [137, 0]
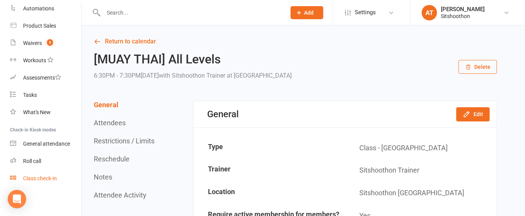
click at [36, 180] on div "Class check-in" at bounding box center [40, 178] width 34 height 6
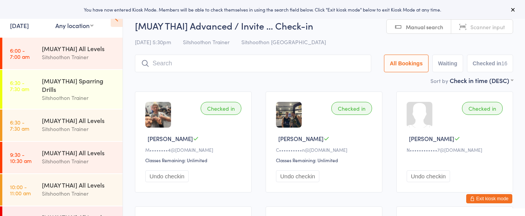
select select "2"
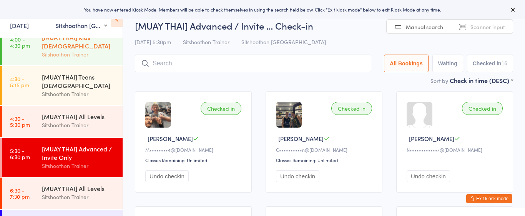
scroll to position [75, 0]
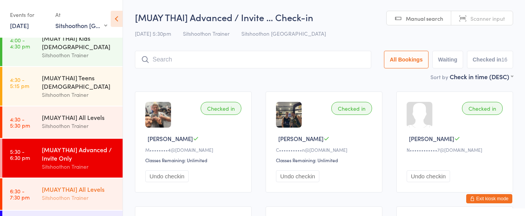
click at [94, 185] on div "[MUAY THAI] All Levels" at bounding box center [79, 189] width 74 height 8
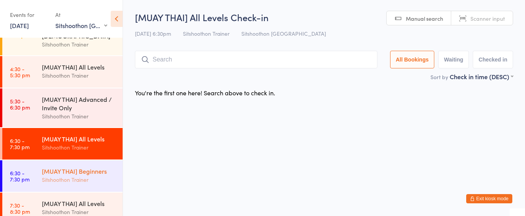
scroll to position [126, 0]
click at [60, 179] on div "Sitshoothon Trainer" at bounding box center [79, 179] width 74 height 9
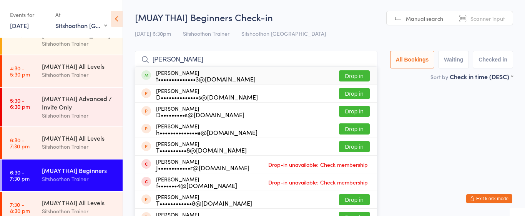
type input "[PERSON_NAME]"
click at [350, 80] on button "Drop in" at bounding box center [354, 75] width 31 height 11
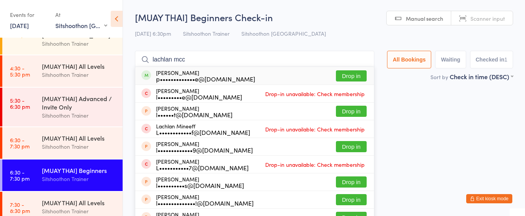
type input "lachlan mcc"
click at [358, 80] on button "Drop in" at bounding box center [351, 75] width 31 height 11
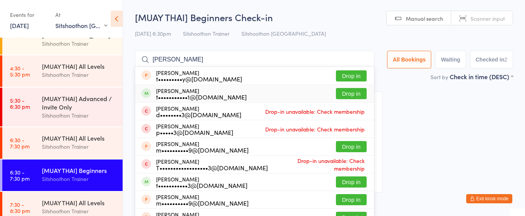
type input "[PERSON_NAME]"
click at [348, 94] on button "Drop in" at bounding box center [351, 93] width 31 height 11
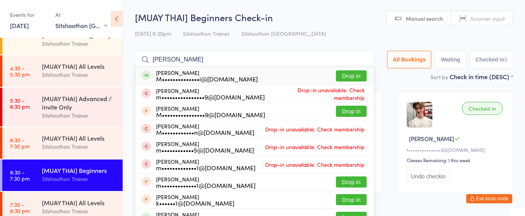
type input "[PERSON_NAME]"
click at [346, 74] on button "Drop in" at bounding box center [351, 75] width 31 height 11
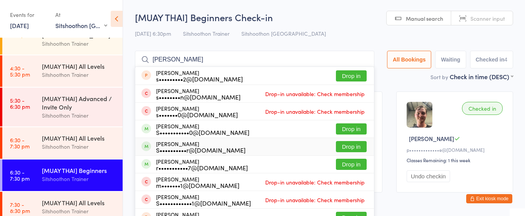
type input "[PERSON_NAME]"
click at [355, 149] on button "Drop in" at bounding box center [351, 146] width 31 height 11
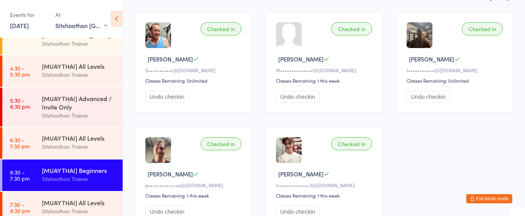
scroll to position [83, 0]
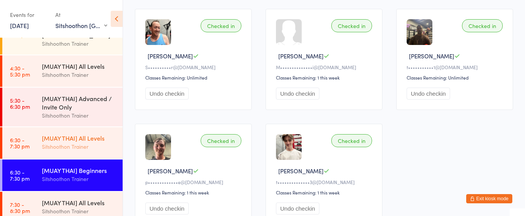
click at [93, 145] on div "Sitshoothon Trainer" at bounding box center [79, 146] width 74 height 9
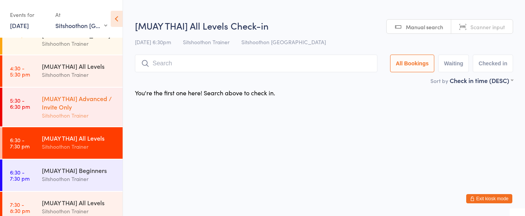
click at [89, 113] on div "Sitshoothon Trainer" at bounding box center [79, 115] width 74 height 9
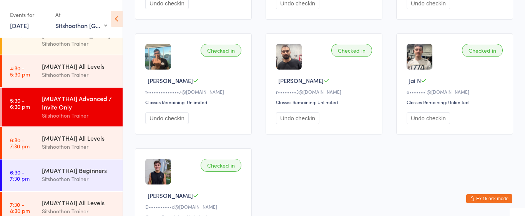
scroll to position [517, 0]
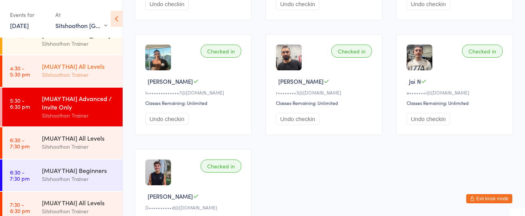
click at [103, 73] on div "Sitshoothon Trainer" at bounding box center [79, 74] width 74 height 9
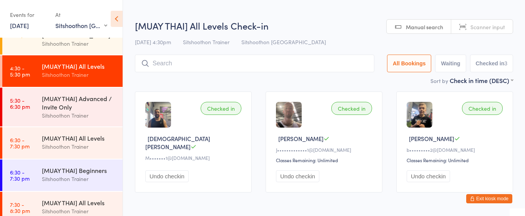
scroll to position [30, 0]
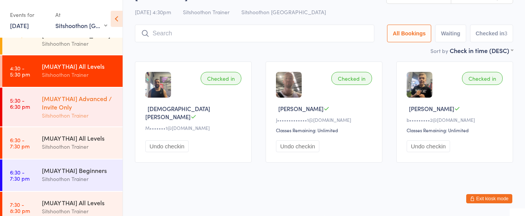
click at [110, 110] on div "[MUAY THAI] Advanced / Invite Only" at bounding box center [79, 102] width 74 height 17
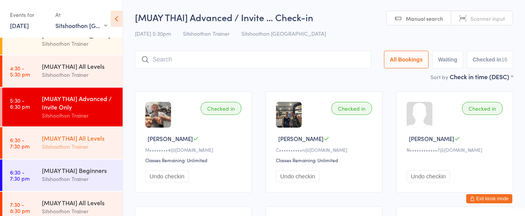
click at [92, 147] on div "Sitshoothon Trainer" at bounding box center [79, 146] width 74 height 9
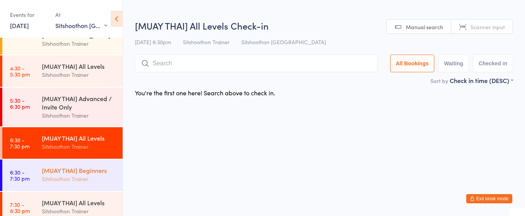
click at [91, 184] on div "[MUAY THAI] Beginners Sitshoothon Trainer" at bounding box center [82, 175] width 81 height 30
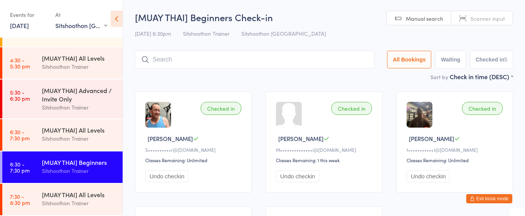
click at [170, 58] on input "search" at bounding box center [255, 60] width 240 height 18
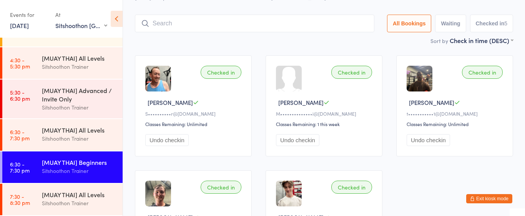
scroll to position [51, 0]
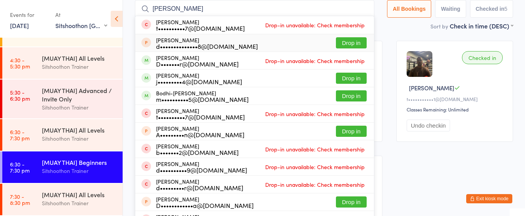
type input "[PERSON_NAME]"
click at [337, 44] on button "Drop in" at bounding box center [351, 42] width 31 height 11
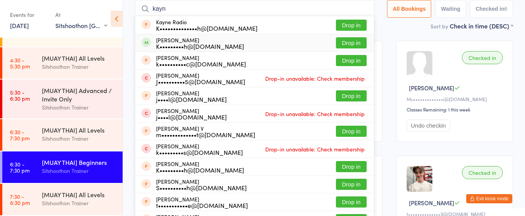
type input "kayn"
click at [348, 42] on button "Drop in" at bounding box center [351, 42] width 31 height 11
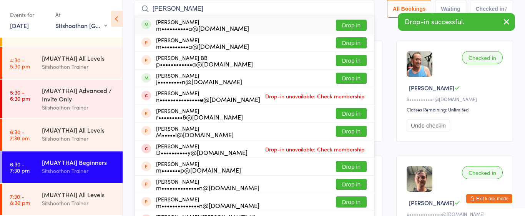
type input "[PERSON_NAME]"
click at [355, 25] on button "Drop in" at bounding box center [351, 25] width 31 height 11
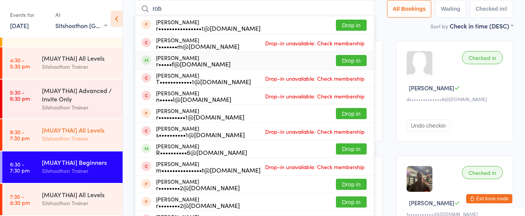
type input "rob"
click at [76, 133] on div "[MUAY THAI] All Levels" at bounding box center [79, 130] width 74 height 8
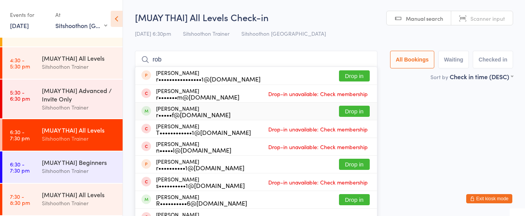
type input "rob"
click at [358, 109] on button "Drop in" at bounding box center [354, 111] width 31 height 11
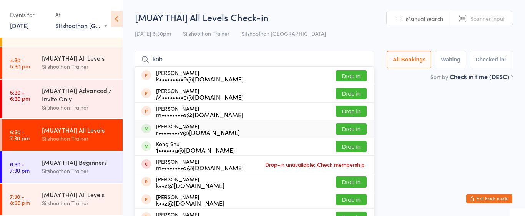
type input "kob"
click at [349, 125] on button "Drop in" at bounding box center [351, 128] width 31 height 11
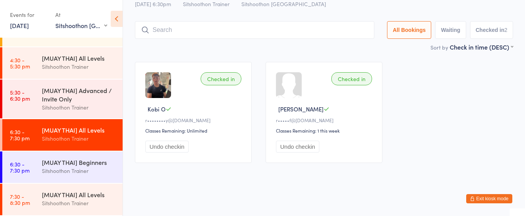
scroll to position [30, 0]
click at [77, 103] on div "Sitshoothon Trainer" at bounding box center [79, 107] width 74 height 9
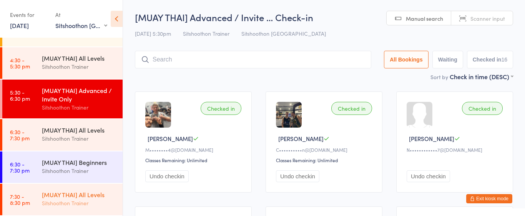
click at [72, 192] on div "[MUAY THAI] All Levels" at bounding box center [79, 194] width 74 height 8
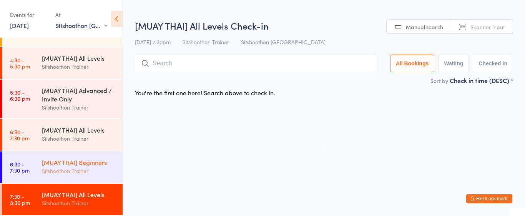
click at [78, 173] on div "Sitshoothon Trainer" at bounding box center [79, 171] width 74 height 9
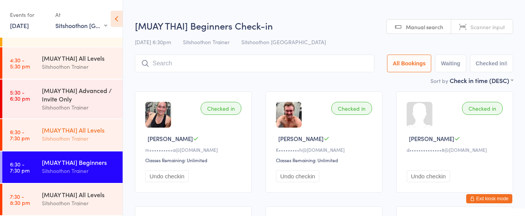
click at [70, 134] on div "Sitshoothon Trainer" at bounding box center [79, 138] width 74 height 9
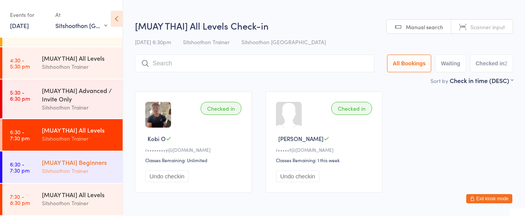
click at [78, 163] on div "[MUAY THAI] Beginners" at bounding box center [79, 162] width 74 height 8
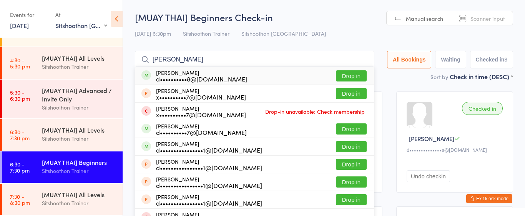
type input "[PERSON_NAME]"
click at [153, 81] on div "[PERSON_NAME] d••••••••••8@[DOMAIN_NAME]" at bounding box center [195, 76] width 106 height 12
